Goal: Information Seeking & Learning: Check status

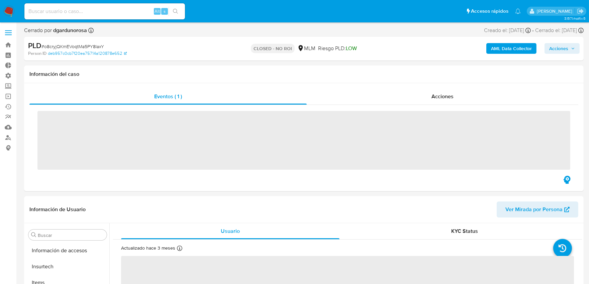
scroll to position [282, 0]
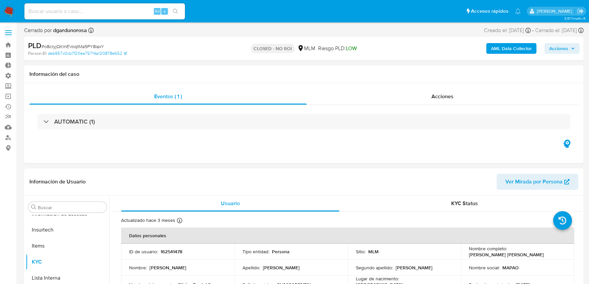
select select "10"
click at [145, 11] on input at bounding box center [104, 11] width 160 height 9
paste input "1606485410"
type input "1606485410"
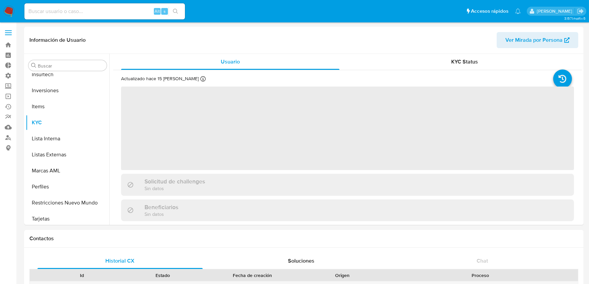
scroll to position [314, 0]
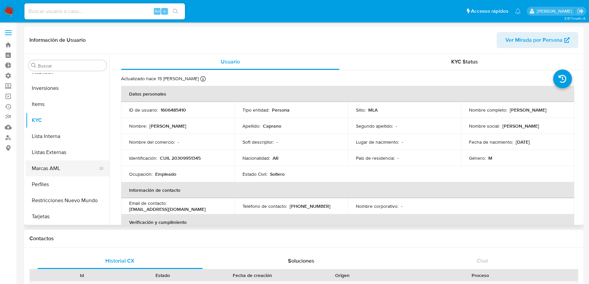
select select "10"
click at [66, 91] on button "Inversiones" at bounding box center [65, 88] width 78 height 16
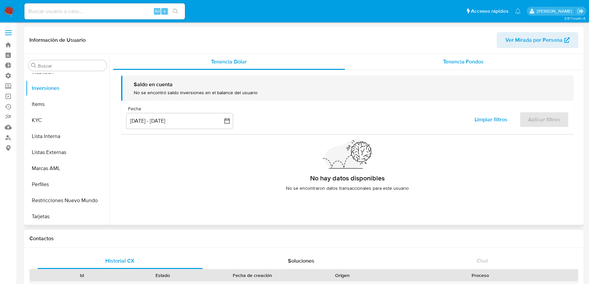
click at [445, 65] on span "Tenencia Fondos" at bounding box center [463, 62] width 40 height 8
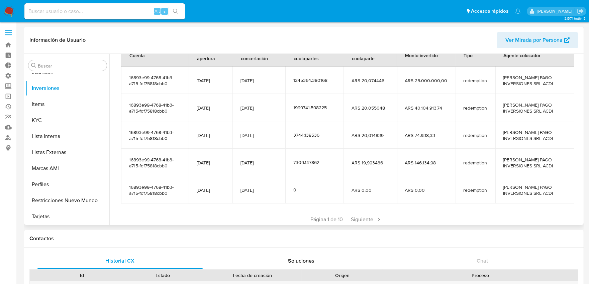
scroll to position [111, 0]
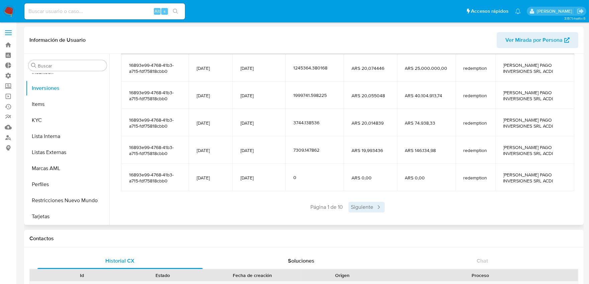
click at [367, 206] on span "Siguiente" at bounding box center [366, 207] width 36 height 11
click at [378, 209] on span "Siguiente" at bounding box center [386, 207] width 36 height 11
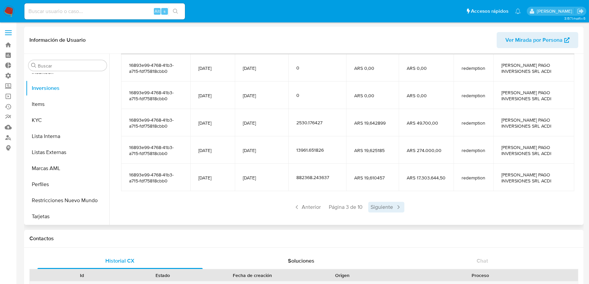
click at [379, 209] on span "Siguiente" at bounding box center [386, 207] width 36 height 11
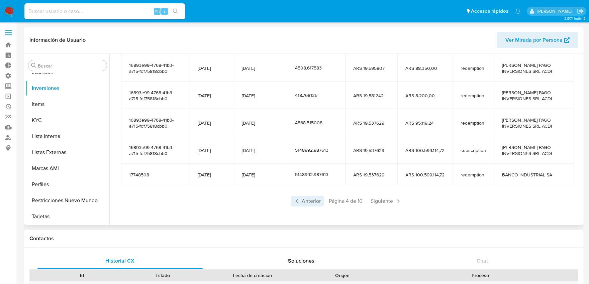
click at [314, 201] on span "Anterior" at bounding box center [307, 201] width 33 height 11
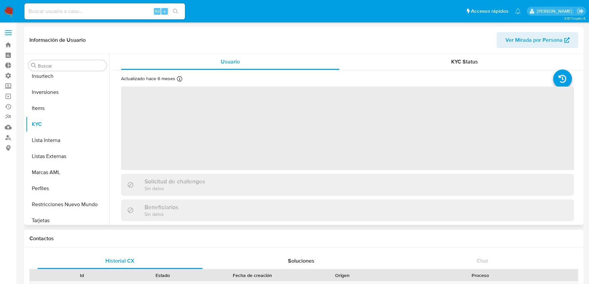
scroll to position [314, 0]
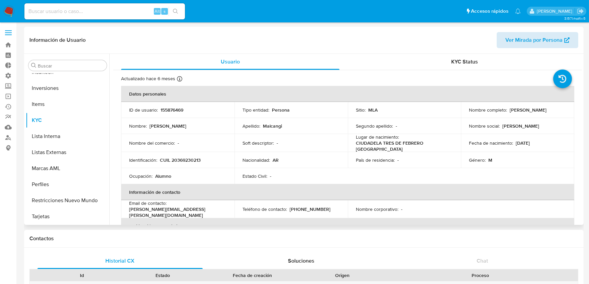
select select "10"
click at [45, 89] on button "Inversiones" at bounding box center [65, 88] width 78 height 16
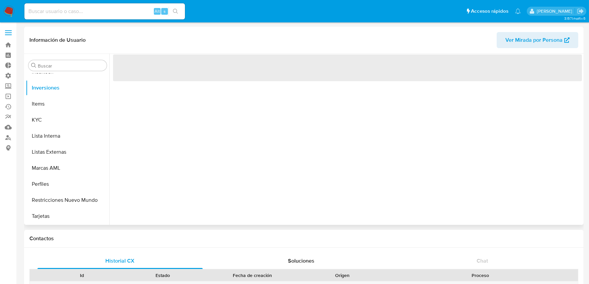
scroll to position [314, 0]
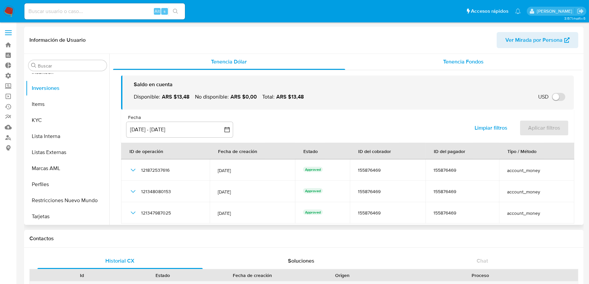
click at [471, 64] on span "Tenencia Fondos" at bounding box center [463, 62] width 40 height 8
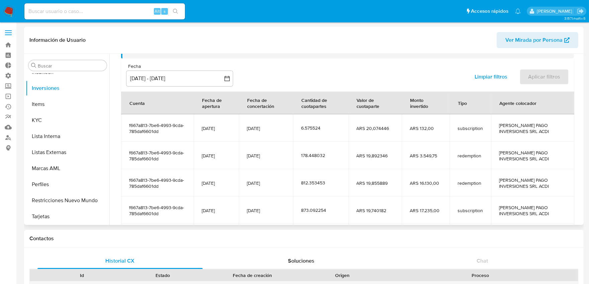
scroll to position [74, 0]
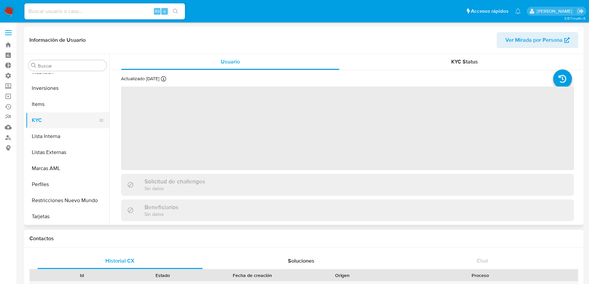
scroll to position [277, 0]
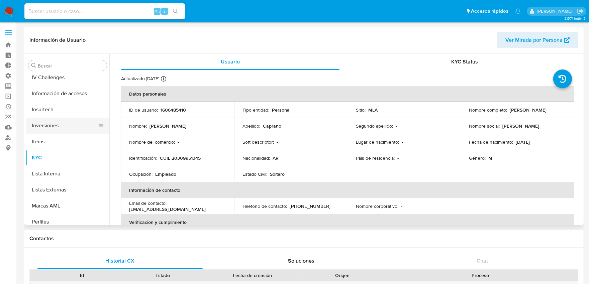
click at [49, 126] on button "Inversiones" at bounding box center [65, 126] width 78 height 16
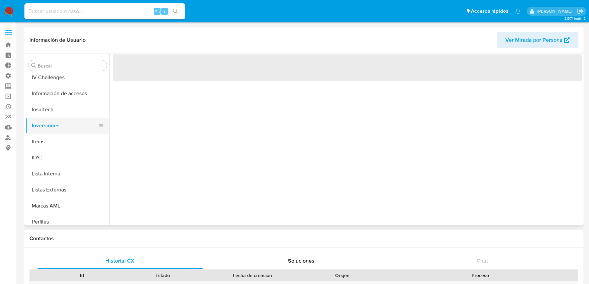
select select "10"
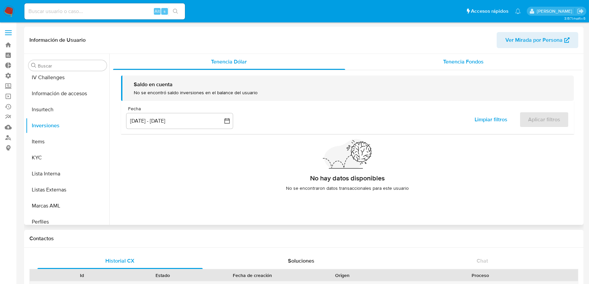
click at [448, 59] on span "Tenencia Fondos" at bounding box center [463, 62] width 40 height 8
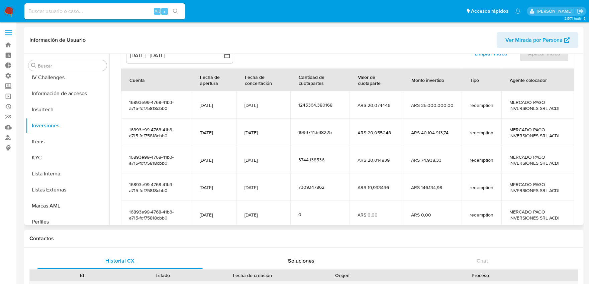
scroll to position [111, 0]
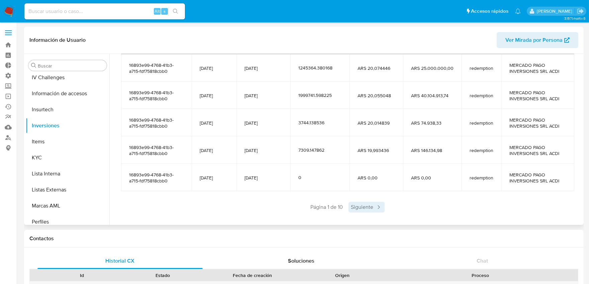
click at [358, 208] on span "Siguiente" at bounding box center [366, 207] width 36 height 11
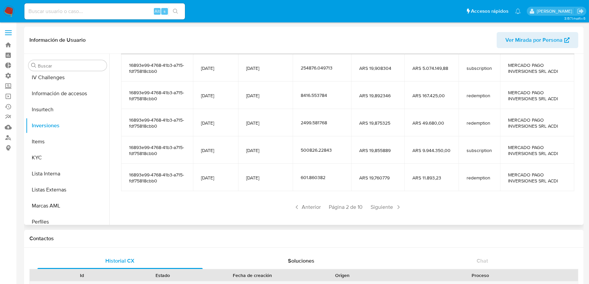
click at [358, 206] on span "Página 2 de 10" at bounding box center [346, 207] width 34 height 7
click at [377, 208] on span "Siguiente" at bounding box center [386, 207] width 36 height 11
click at [382, 208] on span "Siguiente" at bounding box center [386, 207] width 36 height 11
